Goal: Register for event/course

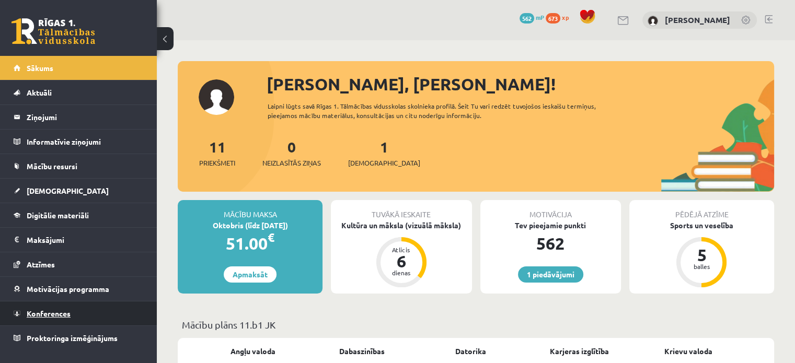
click at [67, 307] on link "Konferences" at bounding box center [79, 314] width 130 height 24
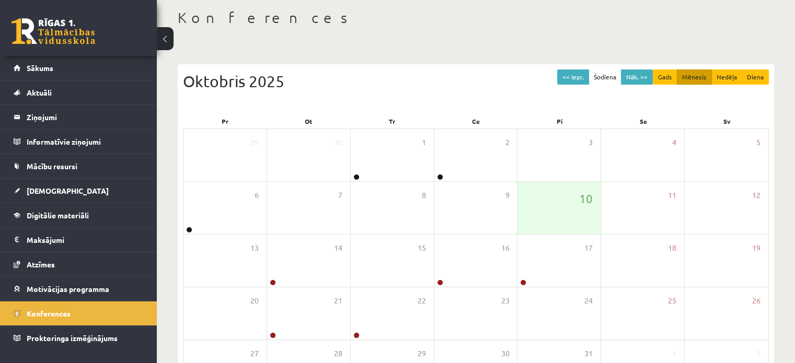
scroll to position [51, 0]
click at [556, 214] on div "10" at bounding box center [558, 209] width 83 height 52
click at [558, 210] on div "10" at bounding box center [558, 209] width 83 height 52
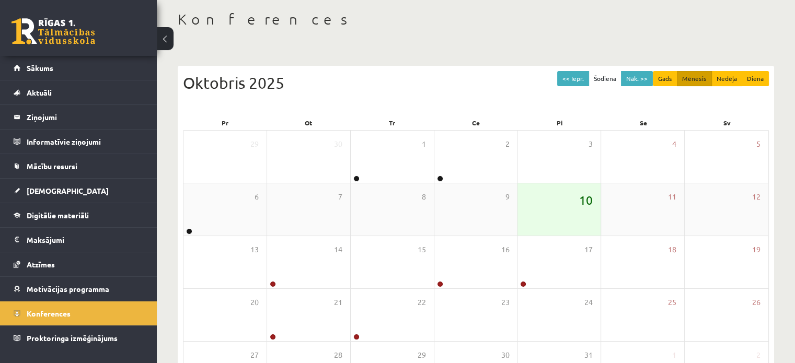
click at [587, 202] on span "10" at bounding box center [586, 200] width 14 height 18
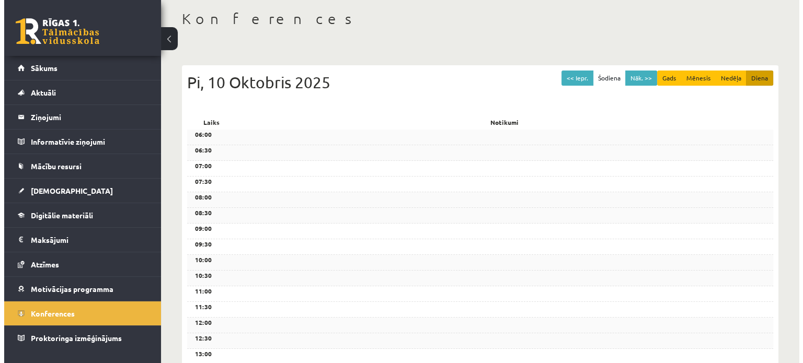
scroll to position [0, 0]
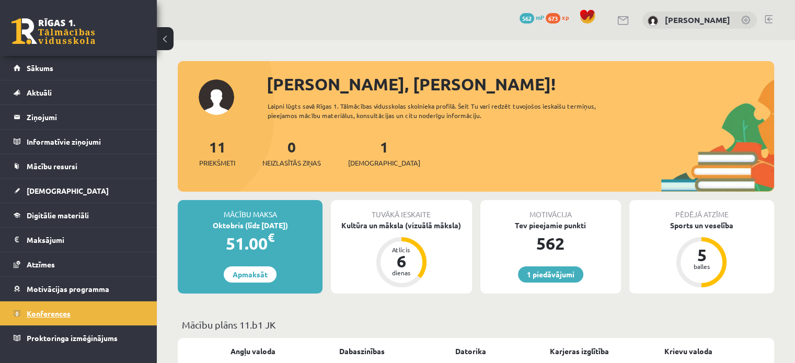
click at [106, 313] on link "Konferences" at bounding box center [79, 314] width 130 height 24
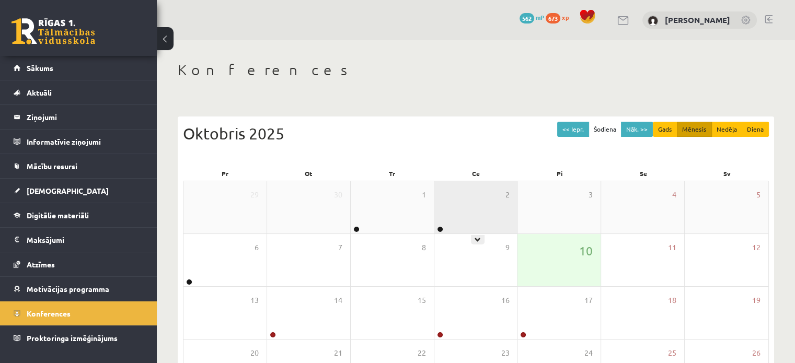
click at [465, 227] on div "2" at bounding box center [475, 207] width 83 height 52
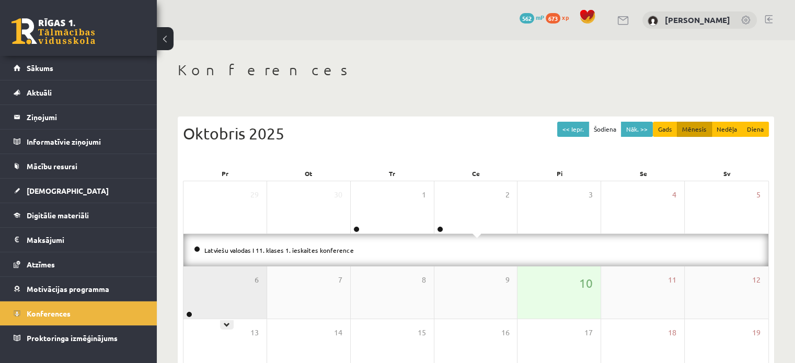
click at [241, 307] on div "6" at bounding box center [224, 293] width 83 height 52
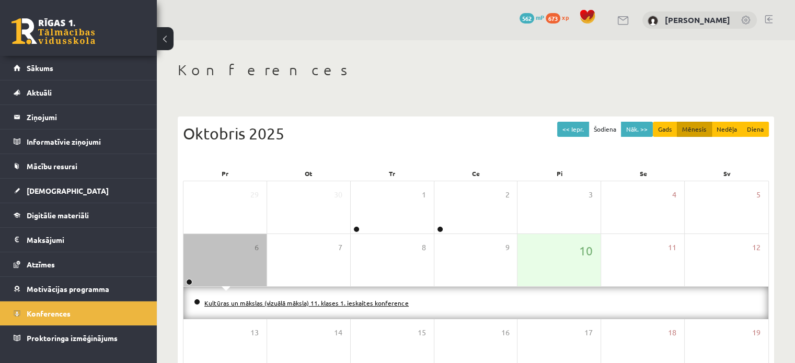
click at [248, 301] on link "Kultūras un mākslas (vizuālā māksla) 11. klases 1. ieskaites konference" at bounding box center [306, 303] width 204 height 8
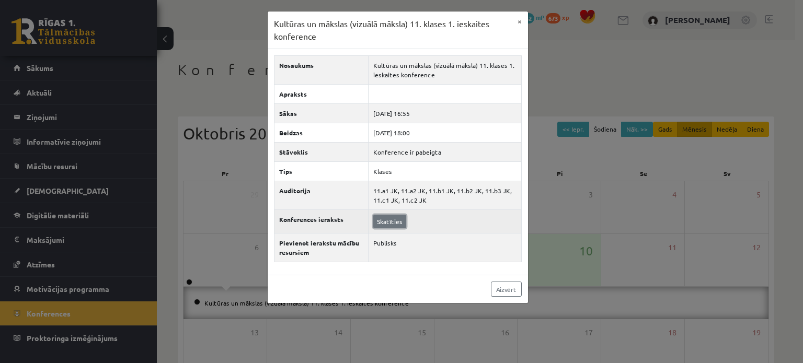
click at [387, 218] on link "Skatīties" at bounding box center [389, 222] width 33 height 14
